Goal: Information Seeking & Learning: Learn about a topic

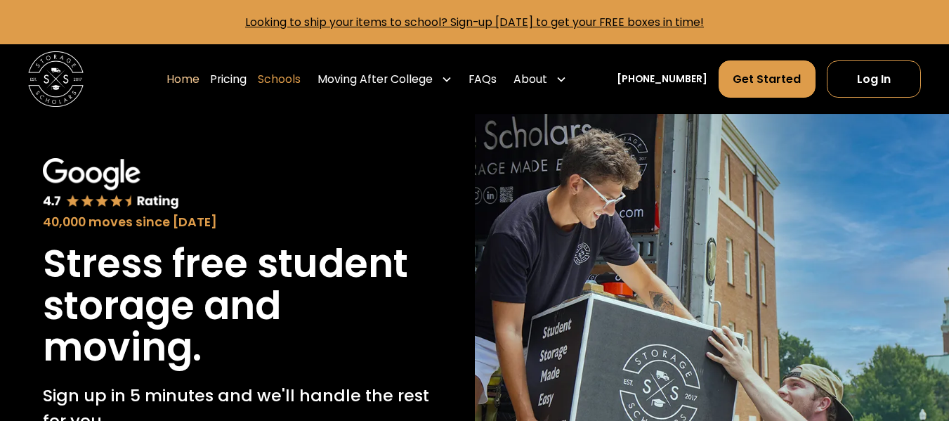
click at [287, 79] on link "Schools" at bounding box center [279, 79] width 43 height 39
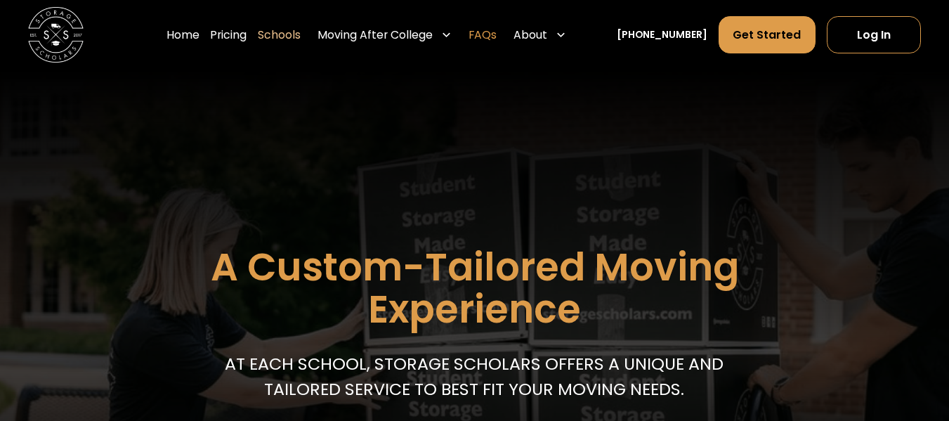
click at [497, 37] on link "FAQs" at bounding box center [483, 34] width 28 height 39
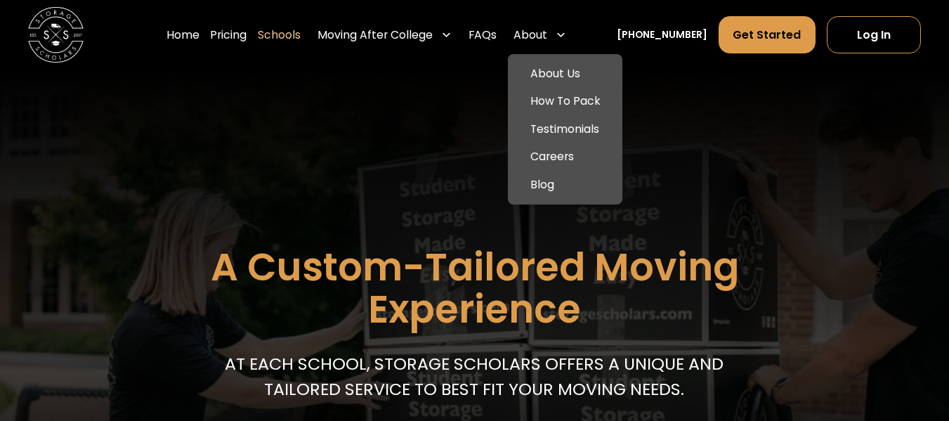
click at [547, 32] on div "About" at bounding box center [531, 35] width 34 height 17
click at [590, 69] on link "About Us" at bounding box center [565, 74] width 103 height 28
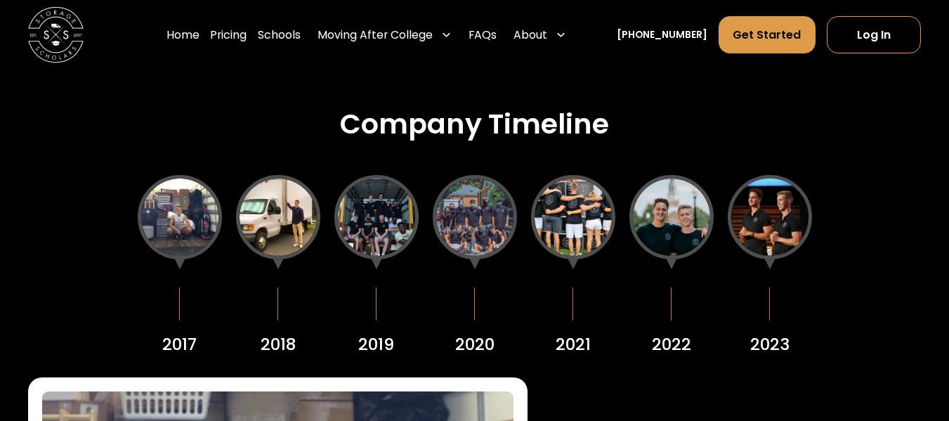
scroll to position [1549, 0]
